Goal: Information Seeking & Learning: Understand process/instructions

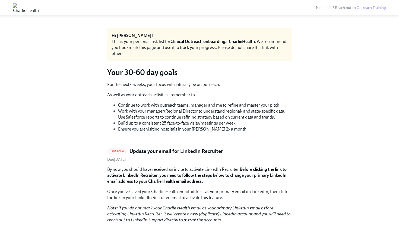
click at [117, 77] on h3 "Your 30-60 day goals" at bounding box center [199, 72] width 185 height 10
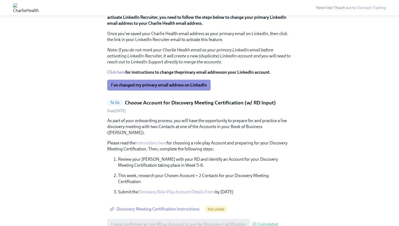
scroll to position [162, 0]
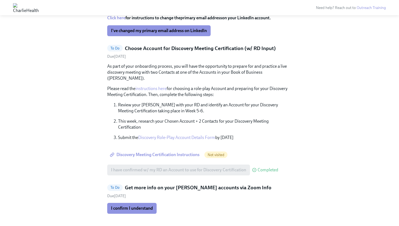
scroll to position [213, 0]
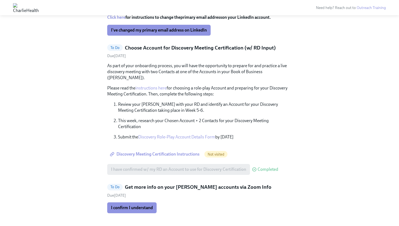
click at [176, 151] on span "Discovery Meeting Certification Instructions" at bounding box center [155, 153] width 89 height 5
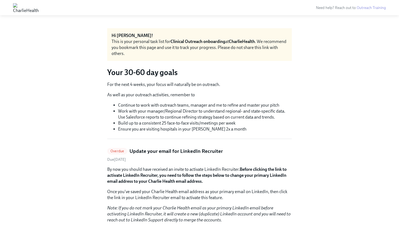
click at [145, 74] on h3 "Your 30-60 day goals" at bounding box center [199, 72] width 185 height 10
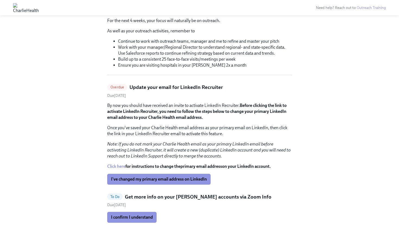
scroll to position [91, 0]
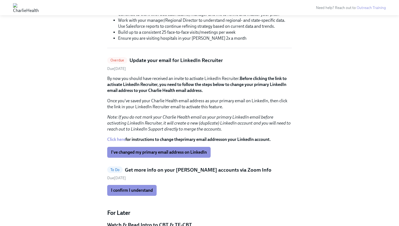
click at [159, 170] on h5 "Get more info on your [PERSON_NAME] accounts via Zoom Info" at bounding box center [198, 169] width 147 height 7
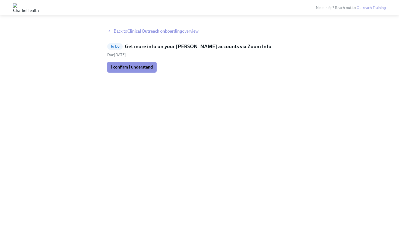
click at [109, 31] on icon at bounding box center [109, 31] width 4 height 4
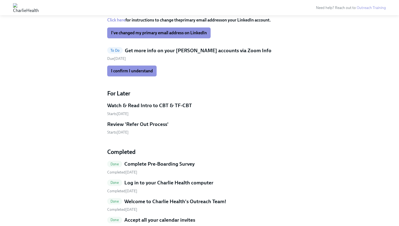
scroll to position [210, 0]
